Goal: Information Seeking & Learning: Learn about a topic

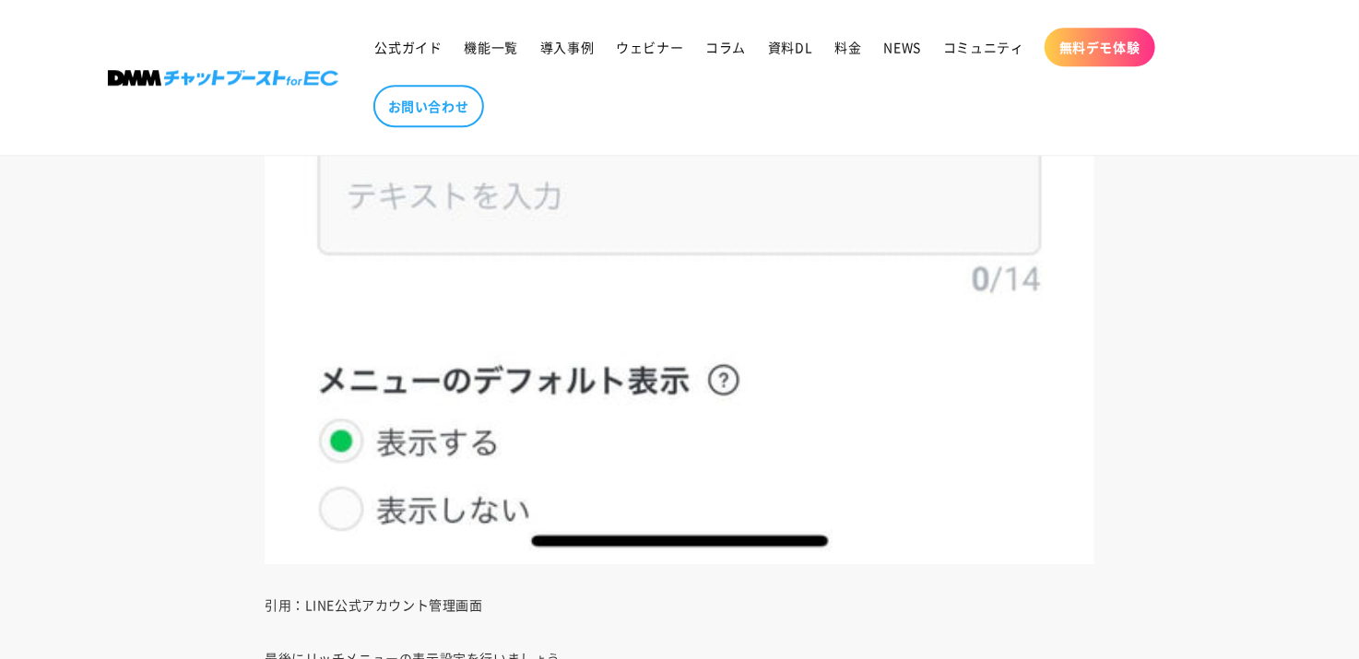
scroll to position [18899, 0]
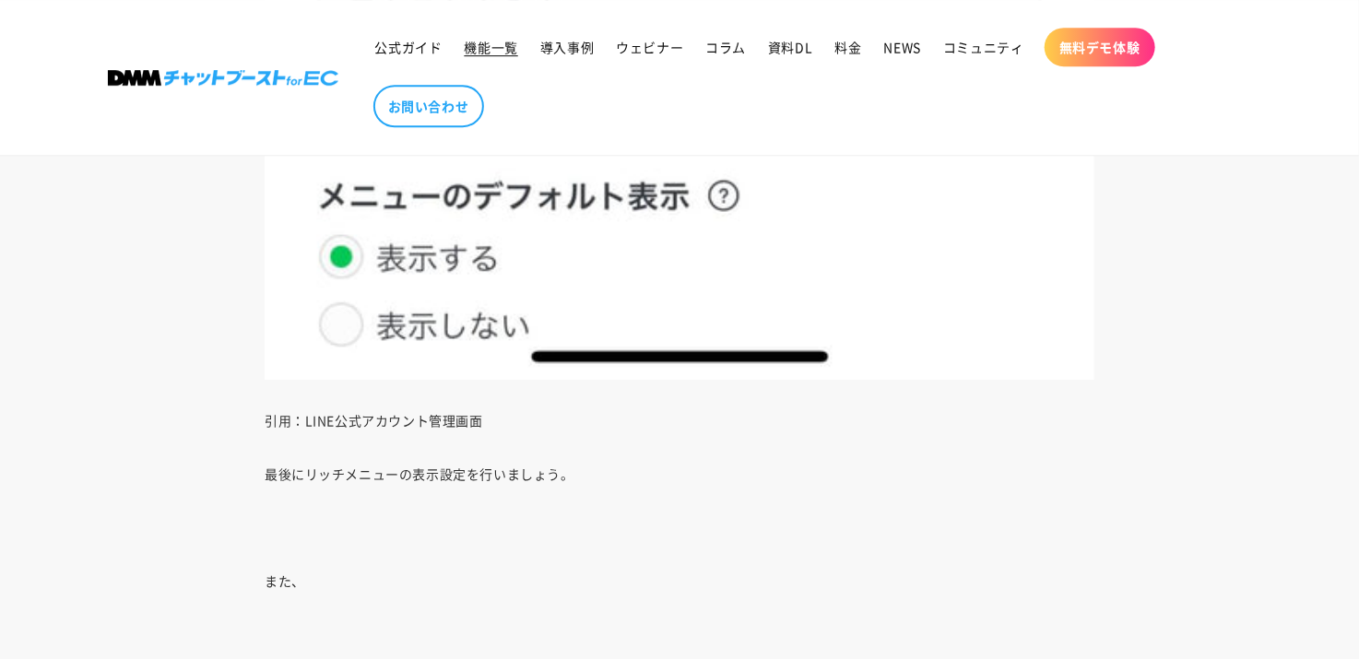
click at [482, 47] on span "機能一覧" at bounding box center [491, 47] width 53 height 17
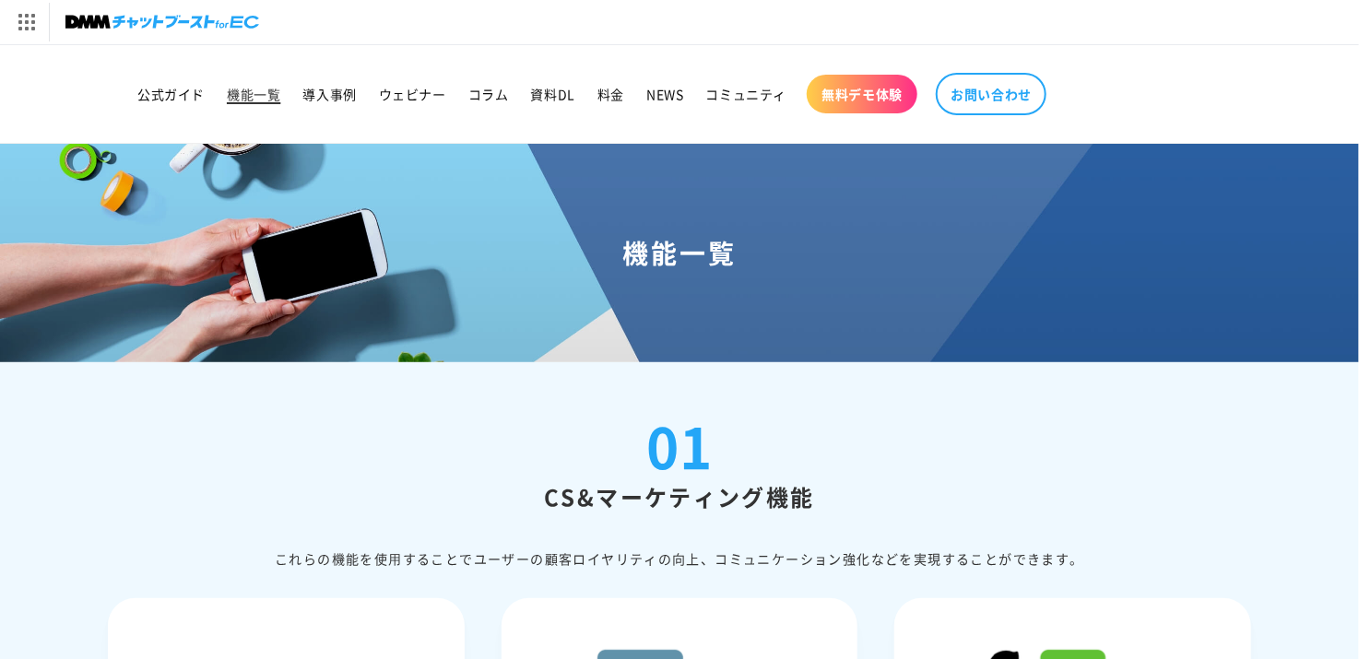
click at [245, 96] on span "機能一覧" at bounding box center [253, 94] width 53 height 17
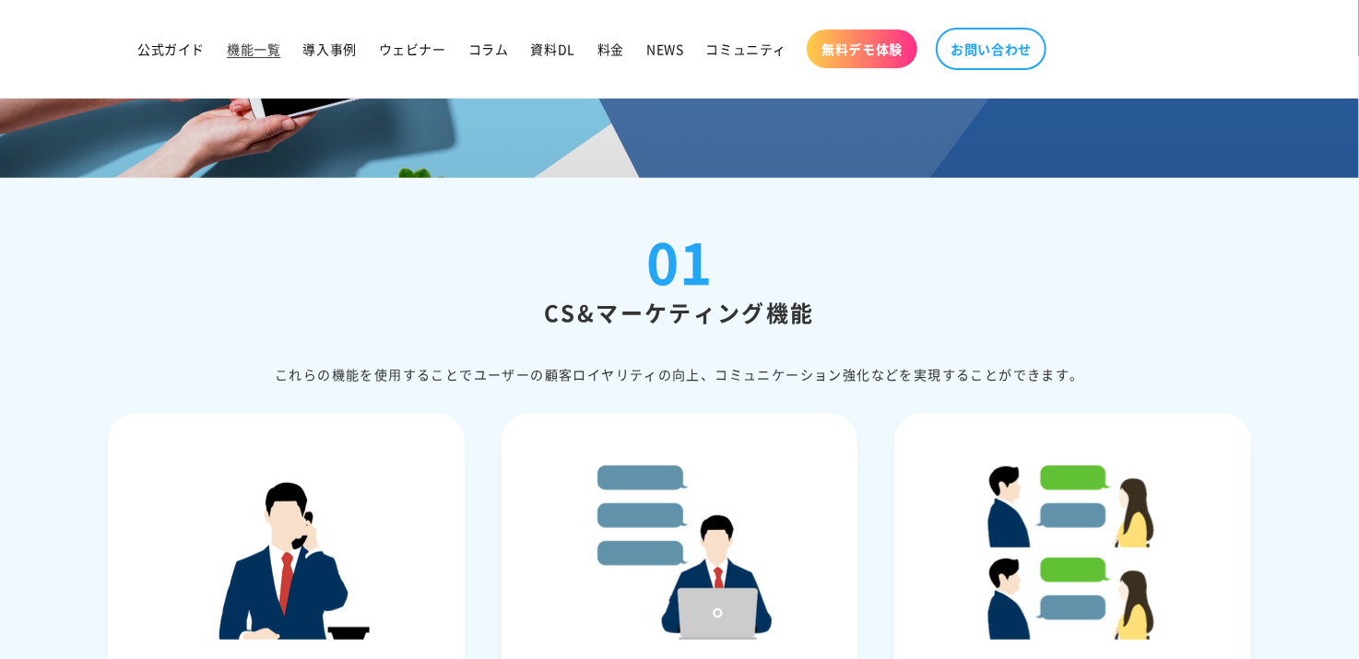
scroll to position [461, 0]
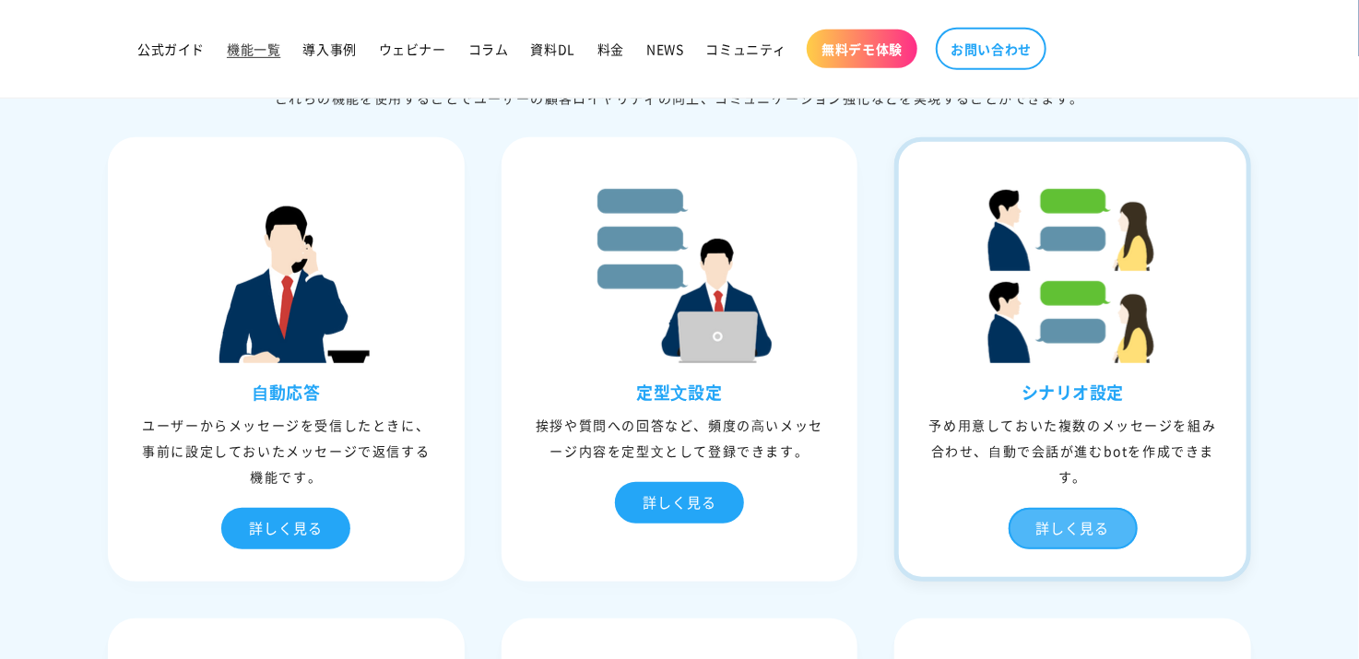
click at [1088, 524] on div "詳しく見る" at bounding box center [1073, 528] width 129 height 41
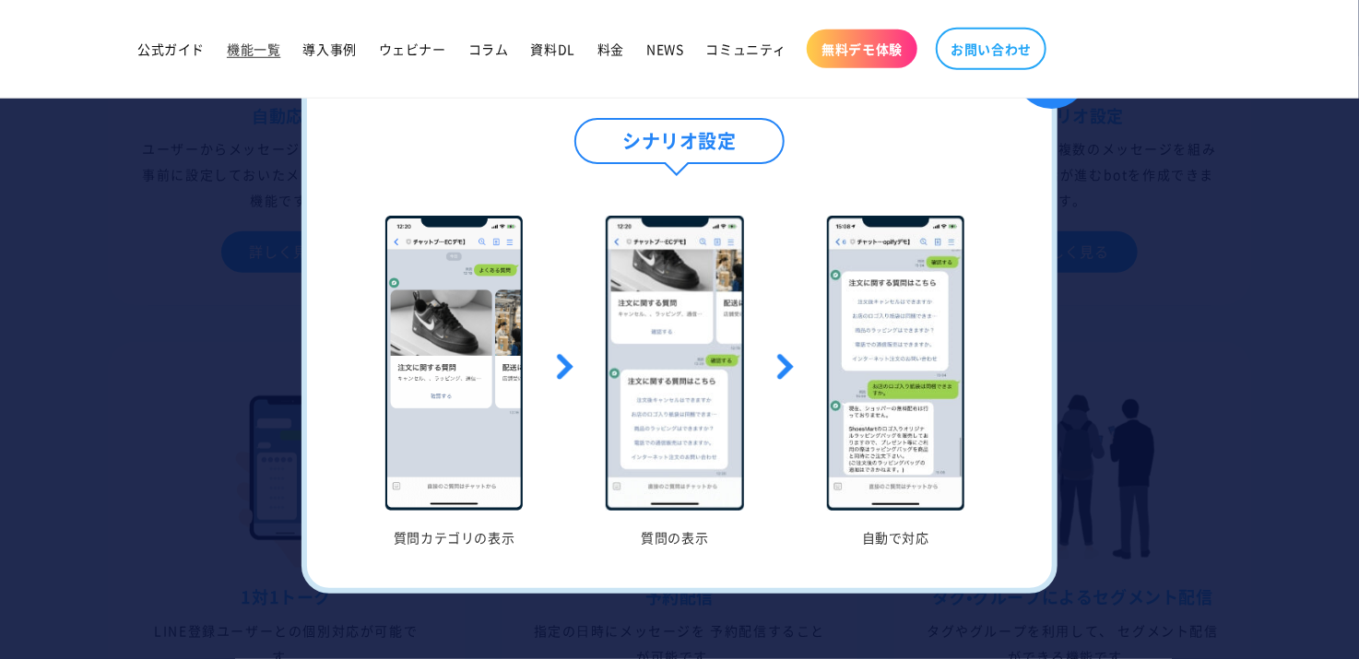
scroll to position [922, 0]
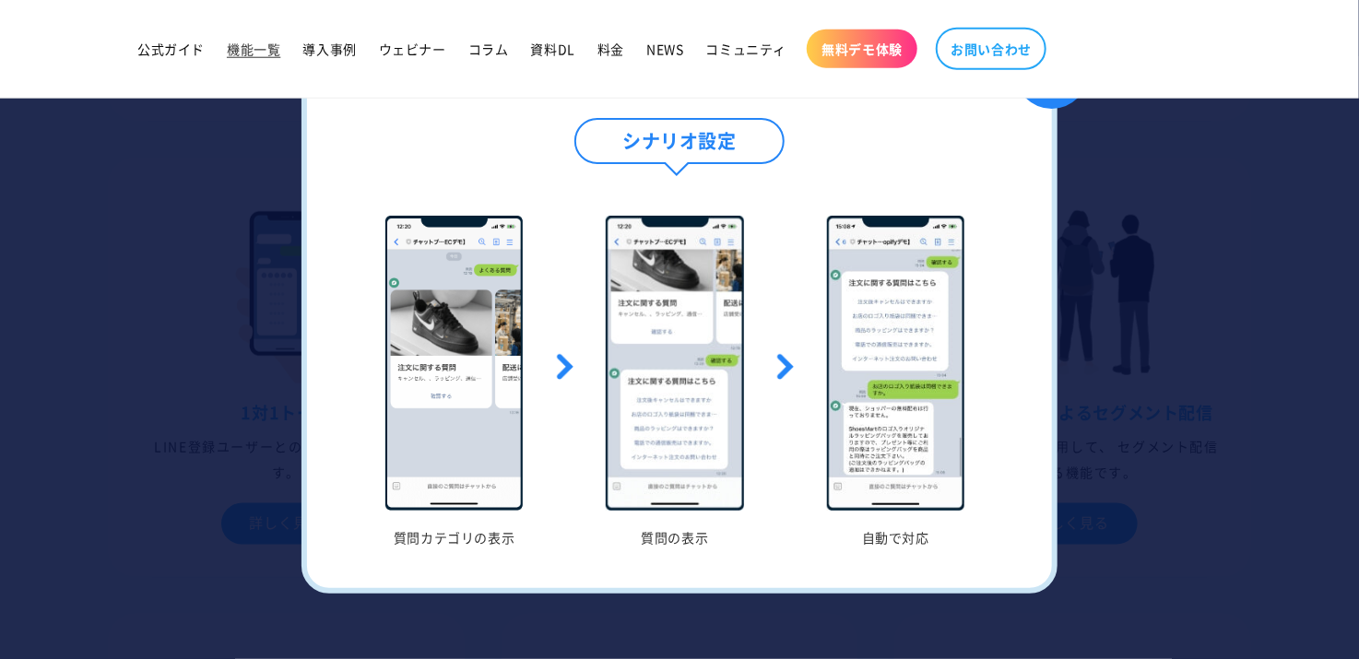
click at [89, 34] on header "公式ガイド 機能一覧 導入事例 ウェビナー コラム 資料DL 料金 NEWS コミュニティ 無料デモ体験" at bounding box center [679, 49] width 1235 height 98
click at [161, 49] on span "公式ガイド" at bounding box center [170, 49] width 67 height 17
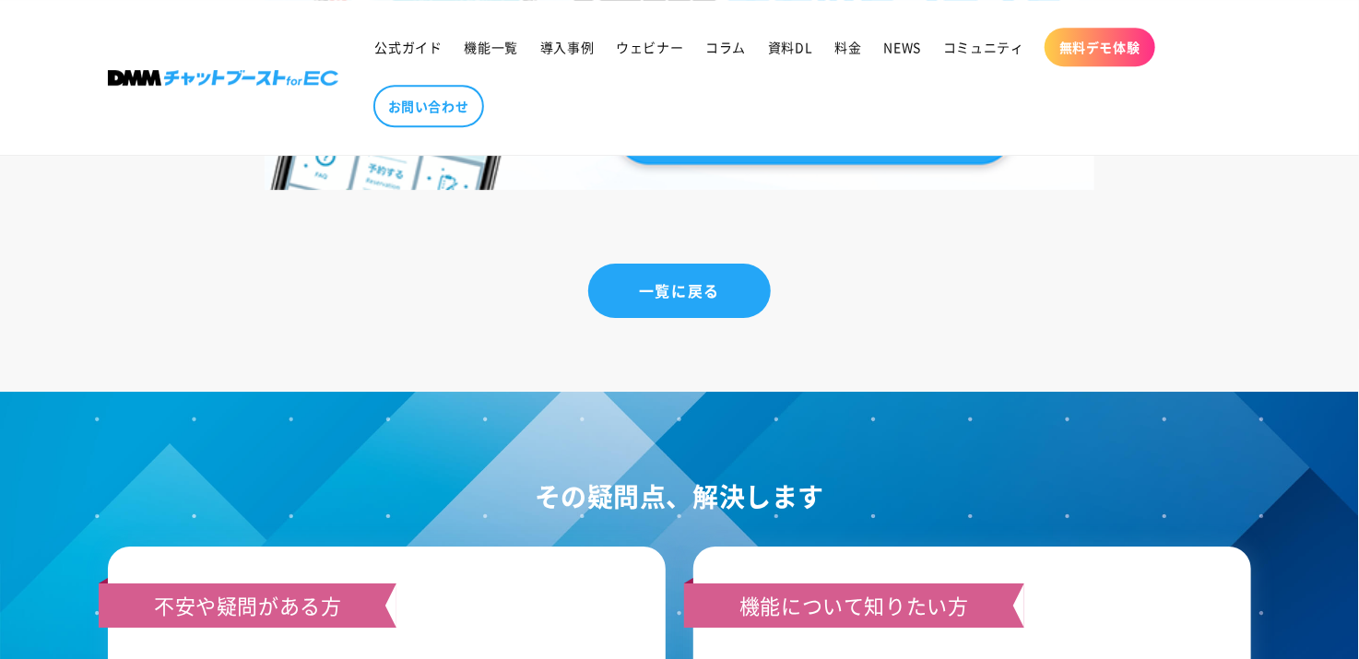
scroll to position [25037, 0]
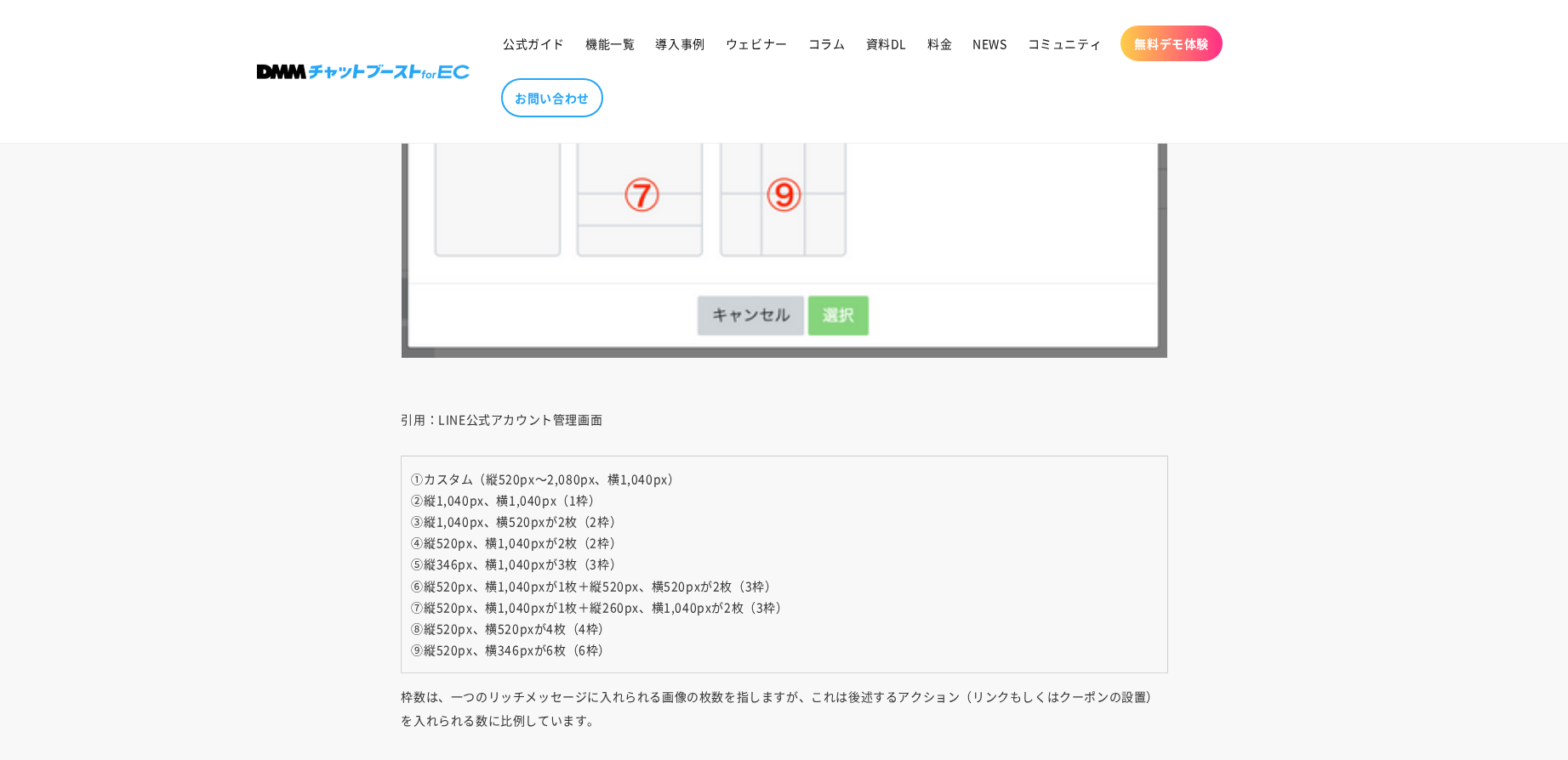
scroll to position [7825, 0]
drag, startPoint x: 1265, startPoint y: 4, endPoint x: 1203, endPoint y: 475, distance: 475.1
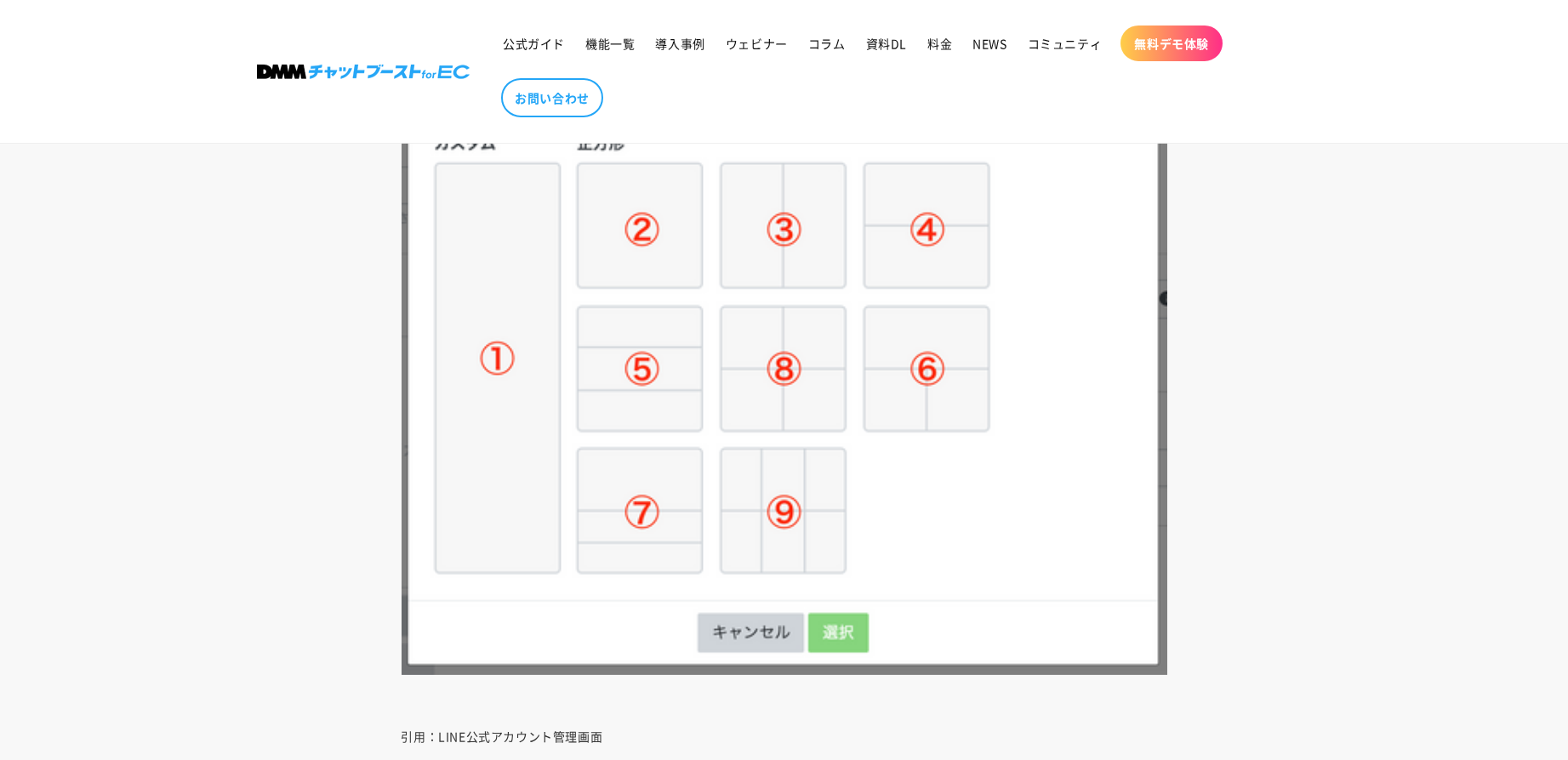
scroll to position [7400, 0]
